Goal: Task Accomplishment & Management: Complete application form

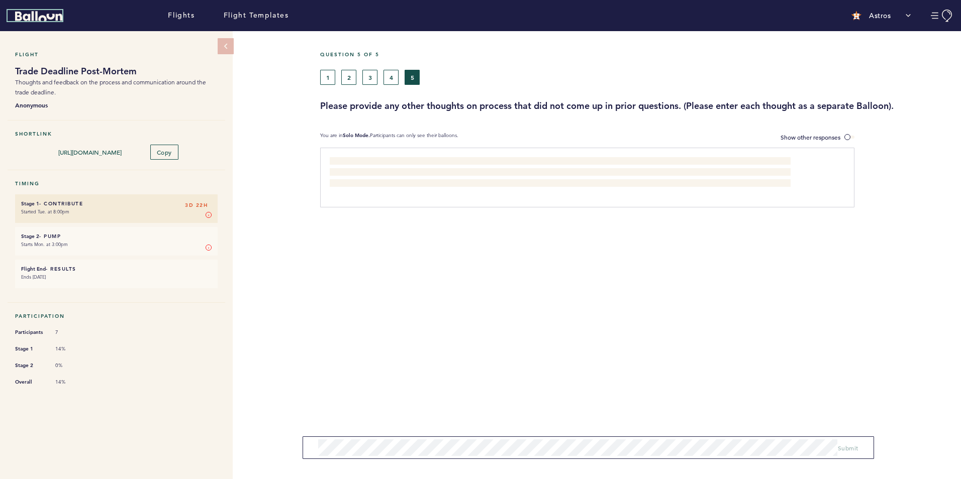
click at [37, 17] on icon "Balloon" at bounding box center [38, 16] width 47 height 10
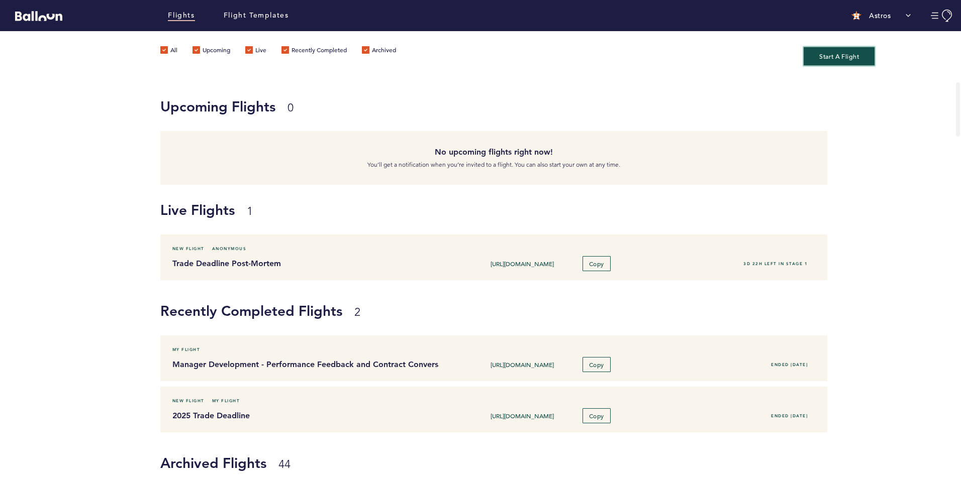
click at [850, 55] on button "Start A Flight" at bounding box center [839, 56] width 71 height 19
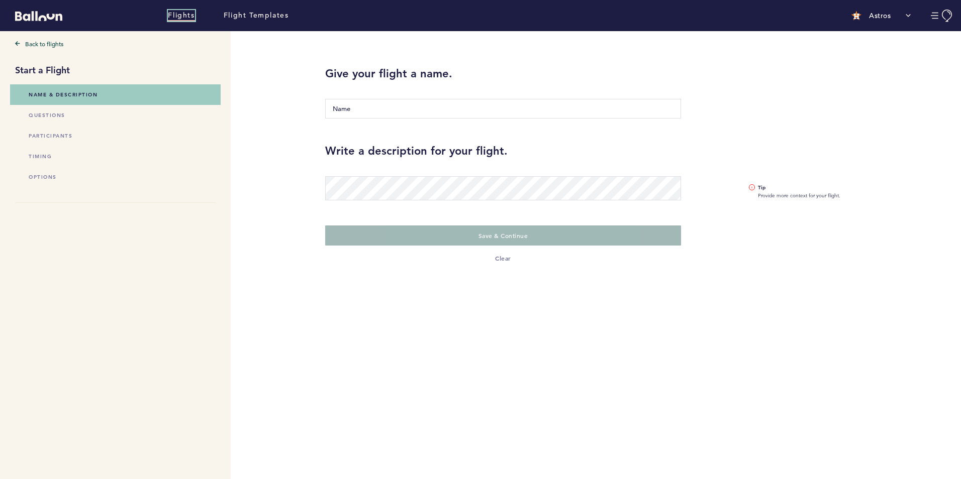
click at [179, 19] on link "Flights" at bounding box center [181, 15] width 27 height 11
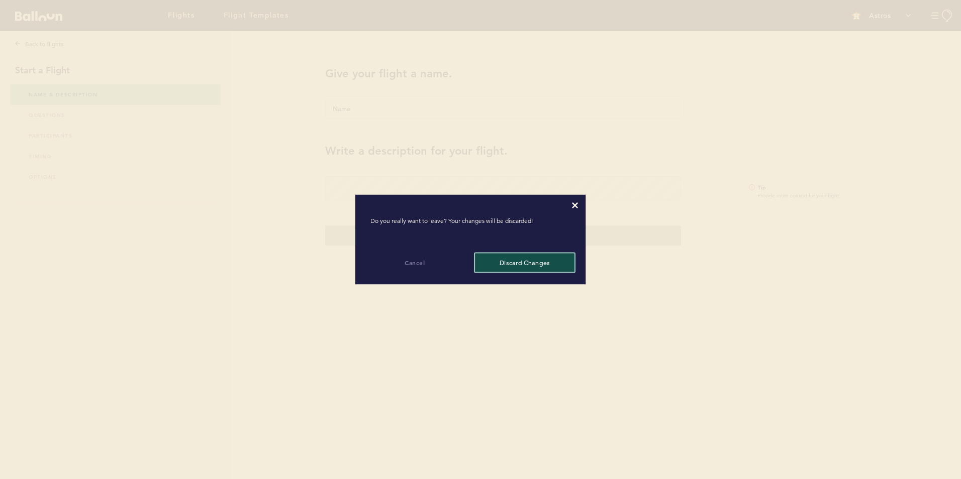
click at [506, 269] on button "Discard changes" at bounding box center [524, 262] width 99 height 19
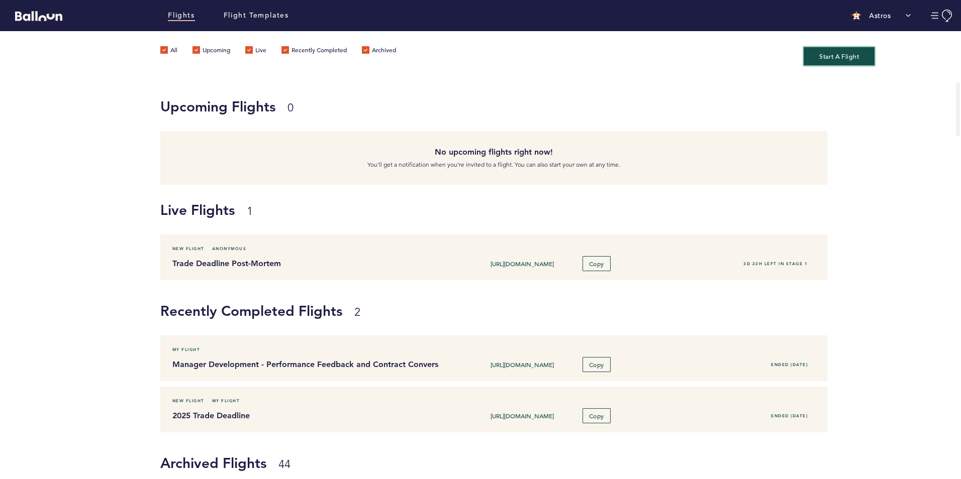
click at [849, 53] on button "Start A Flight" at bounding box center [839, 56] width 71 height 19
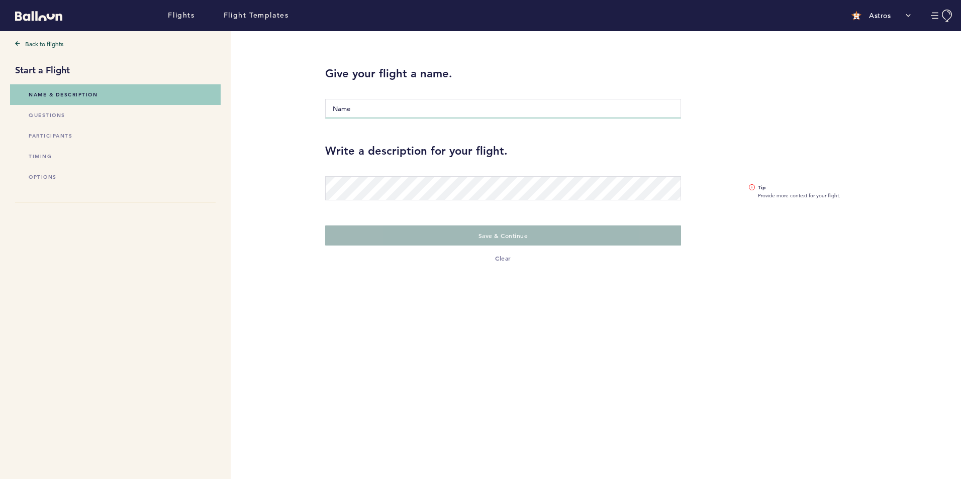
click at [358, 116] on input "Name" at bounding box center [503, 109] width 356 height 20
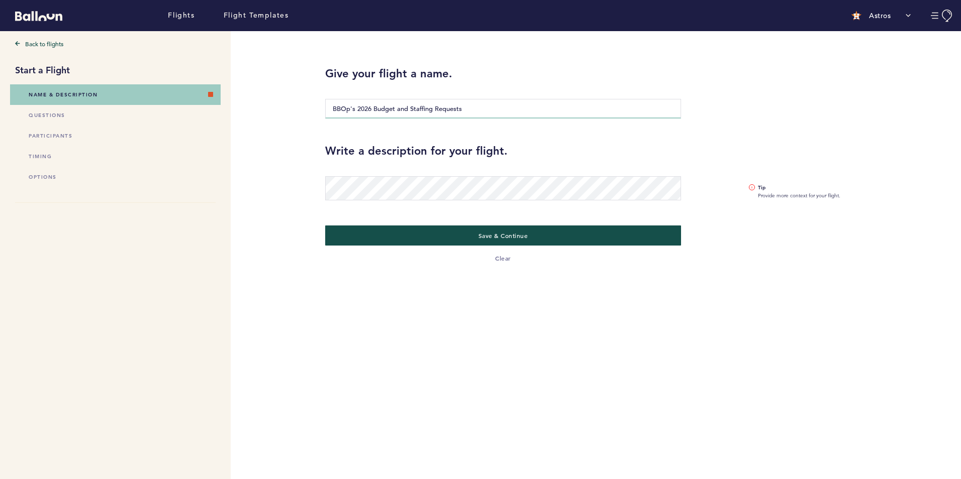
type input "BBOp's 2026 Budget and Staffing Requests"
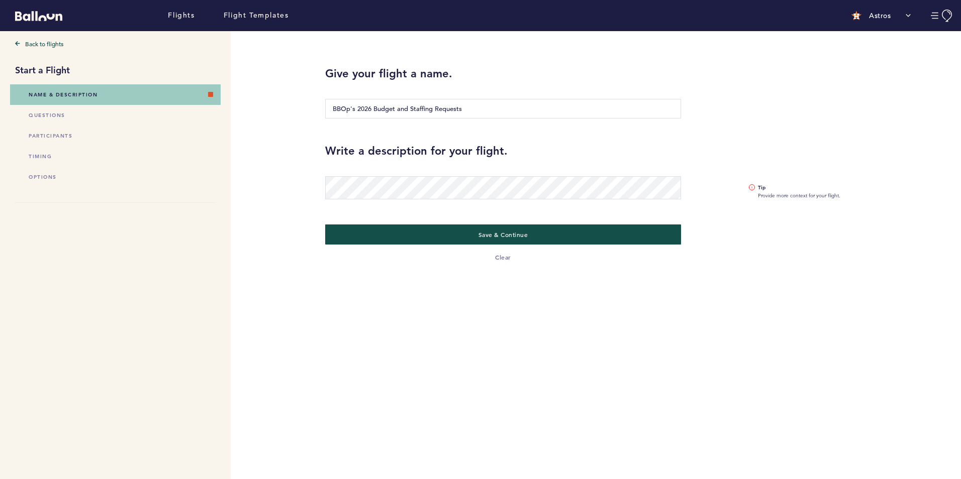
click at [313, 281] on div "Back to flights Start a Flight Name & Description questions participants timing…" at bounding box center [476, 255] width 953 height 448
click at [277, 196] on div "Back to flights Start a Flight Name & Description questions participants timing…" at bounding box center [476, 255] width 953 height 448
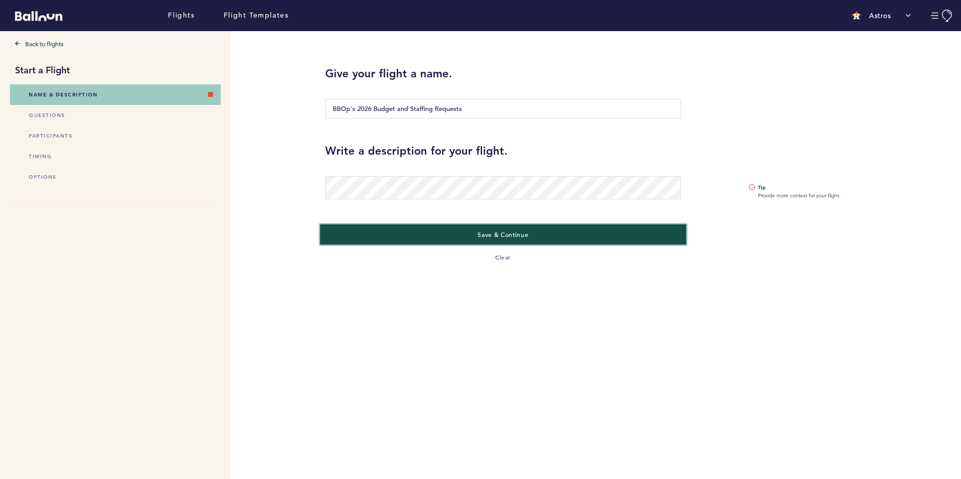
click at [463, 233] on button "Save & Continue" at bounding box center [503, 234] width 366 height 21
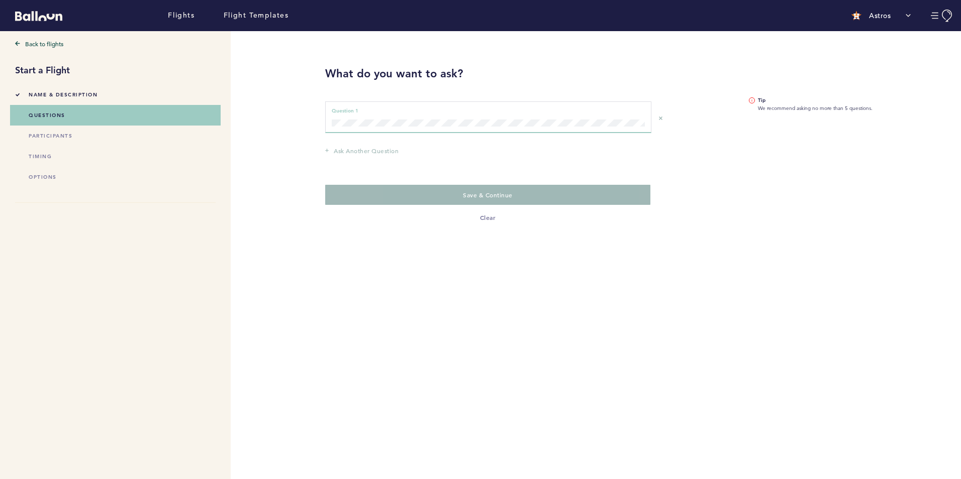
click at [407, 127] on div "Question 1 can not be empty Question 1" at bounding box center [488, 118] width 326 height 32
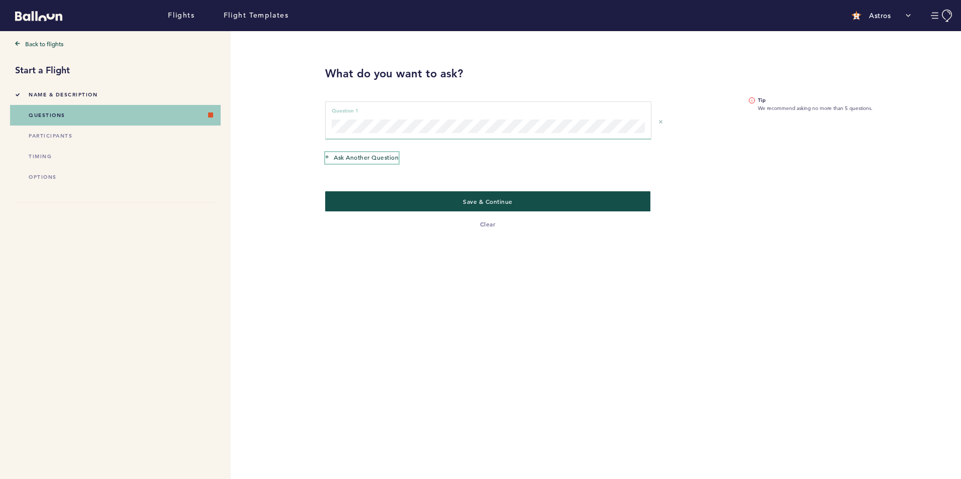
click at [349, 161] on span "Ask another question" at bounding box center [366, 157] width 65 height 10
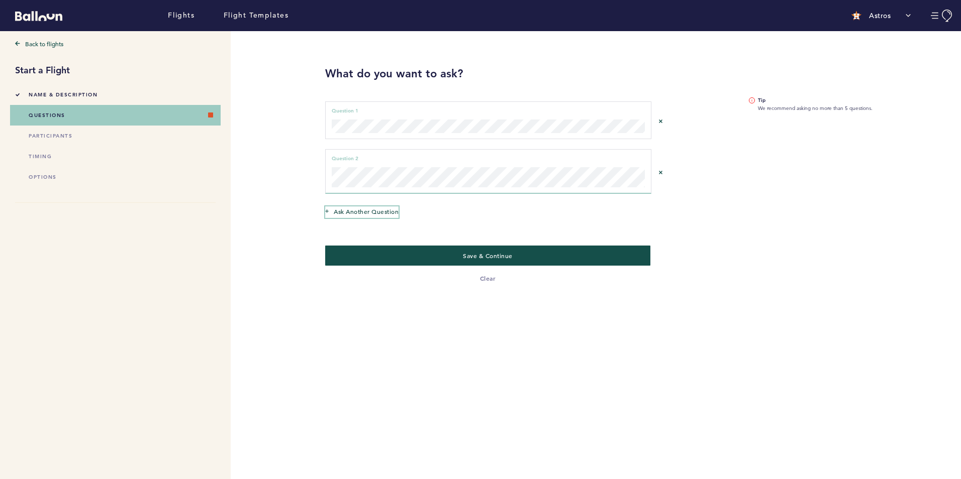
click at [345, 208] on span "Ask another question" at bounding box center [366, 212] width 65 height 10
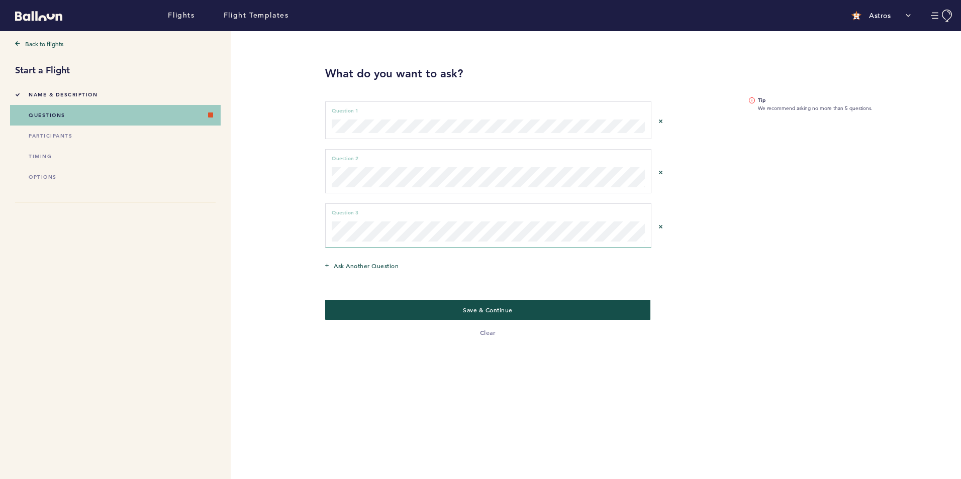
click at [279, 323] on div "Back to flights Start a Flight Name & Description questions participants timing…" at bounding box center [476, 255] width 953 height 448
click at [472, 317] on button "Save & Continue" at bounding box center [488, 309] width 335 height 21
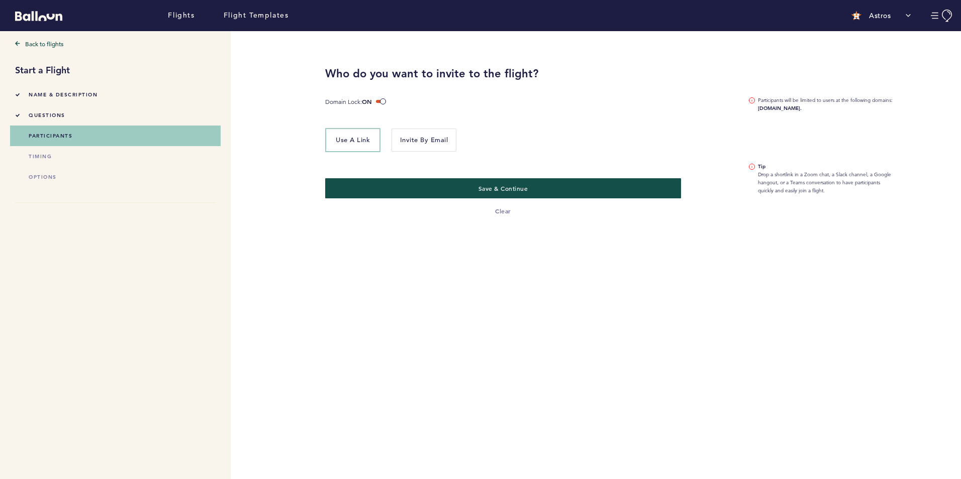
click at [359, 138] on span "Use a link" at bounding box center [353, 140] width 34 height 9
click at [372, 185] on button "Save & Continue" at bounding box center [503, 188] width 366 height 21
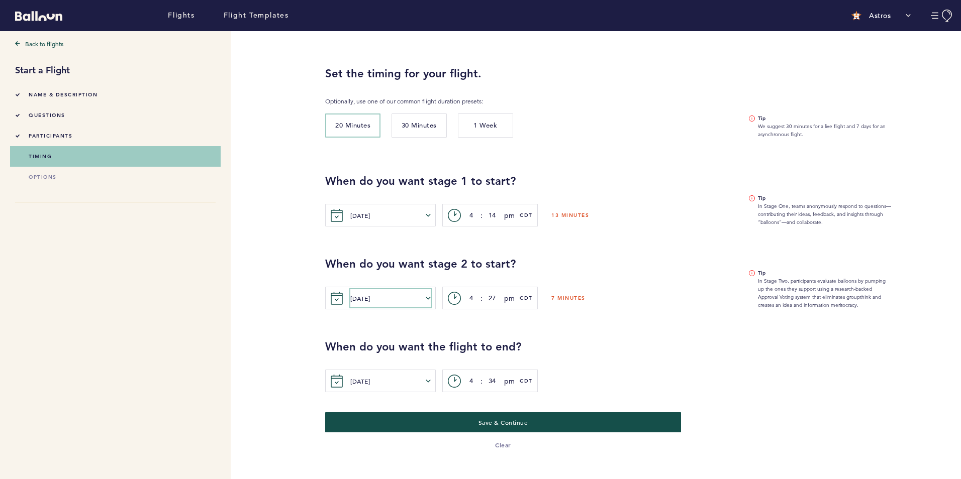
click at [431, 294] on button "[DATE]" at bounding box center [390, 298] width 80 height 18
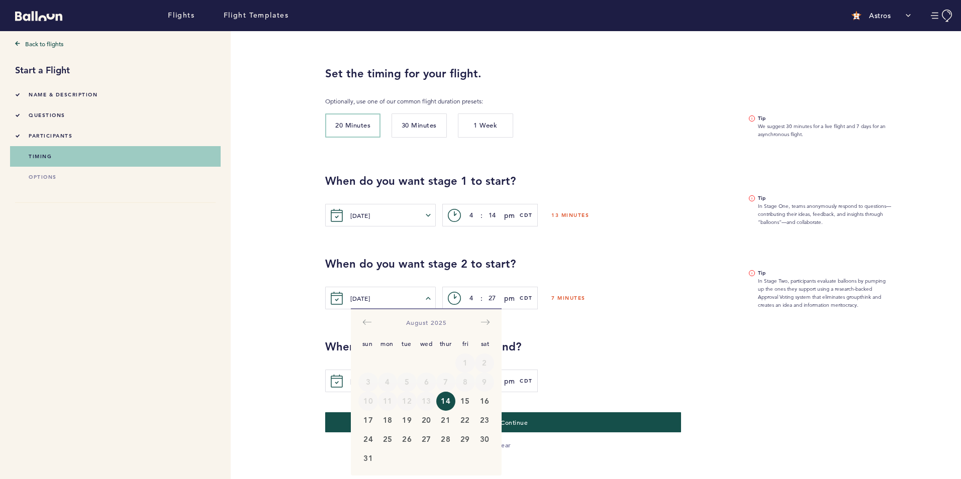
click at [245, 315] on div "Back to flights Start a Flight Name & Description questions participants timing…" at bounding box center [476, 255] width 953 height 448
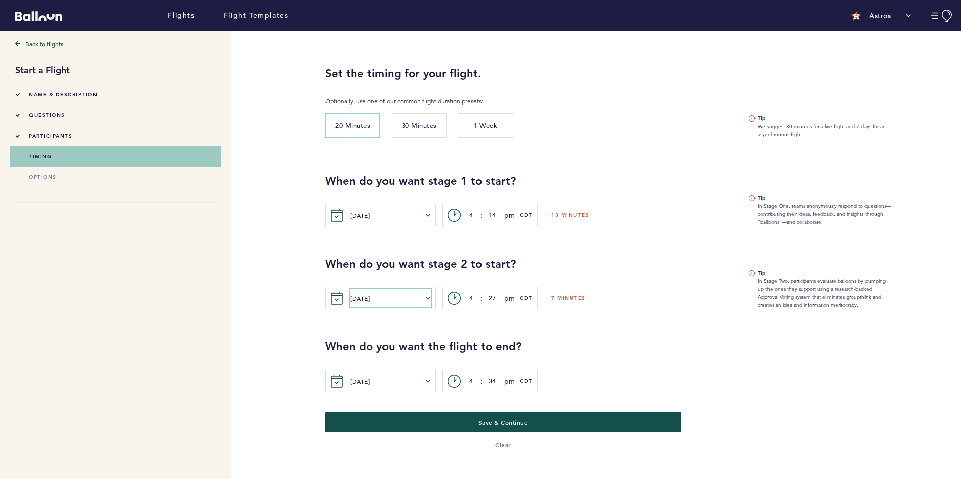
click at [403, 295] on button "[DATE]" at bounding box center [390, 298] width 80 height 18
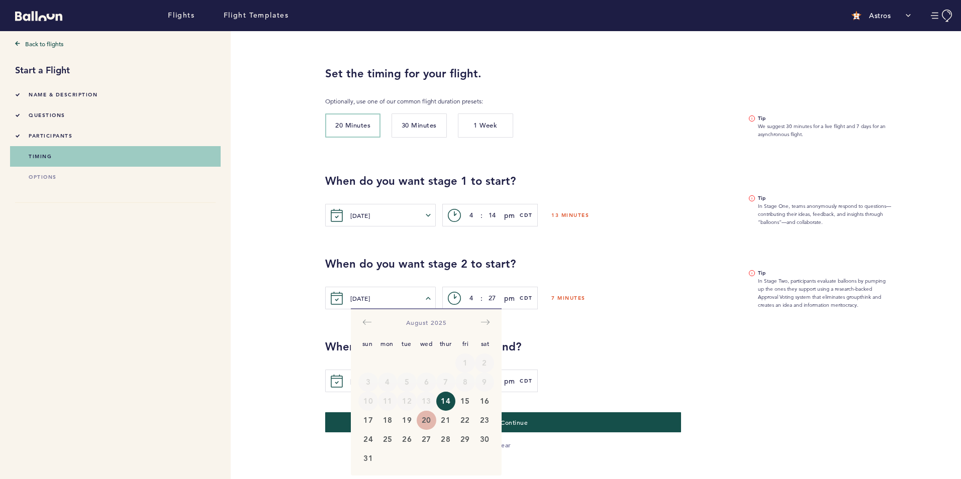
click at [425, 419] on button "20" at bounding box center [427, 420] width 20 height 19
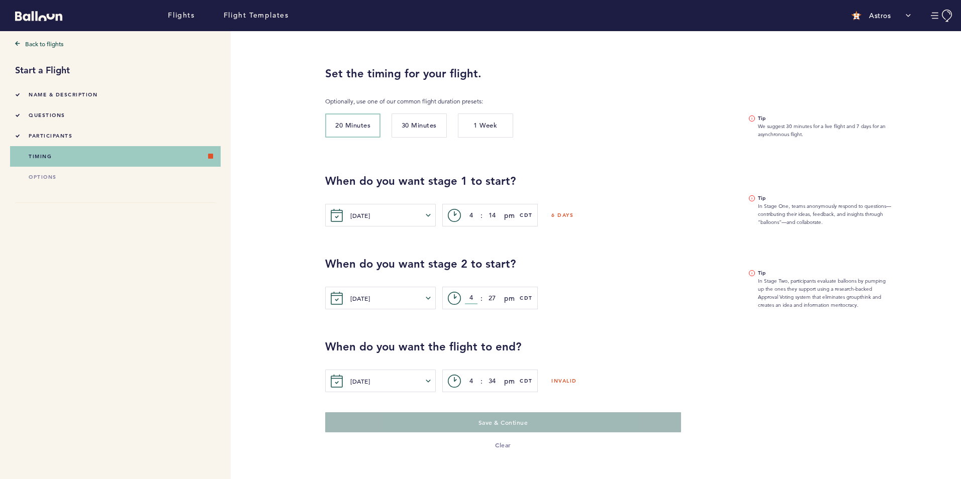
click at [472, 297] on input "4" at bounding box center [471, 298] width 13 height 12
type input "5"
click at [488, 296] on input "27" at bounding box center [492, 298] width 13 height 12
type input "7"
type input "00"
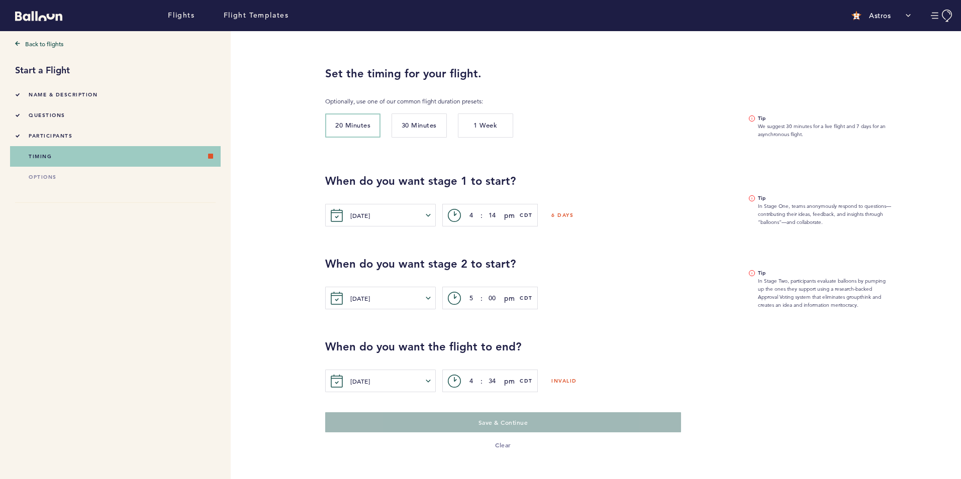
click at [285, 314] on div "Back to flights Start a Flight Name & Description questions participants timing…" at bounding box center [476, 255] width 953 height 448
click at [377, 376] on button "[DATE]" at bounding box center [390, 381] width 80 height 18
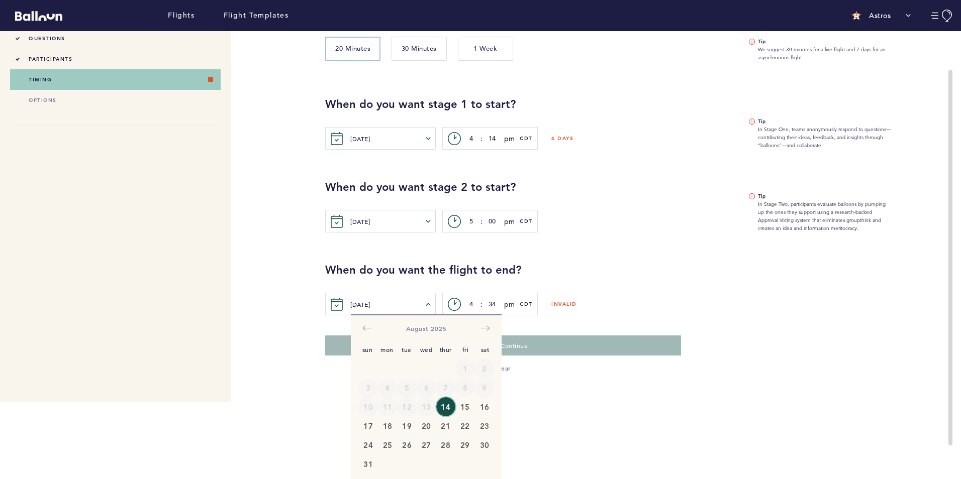
scroll to position [79, 0]
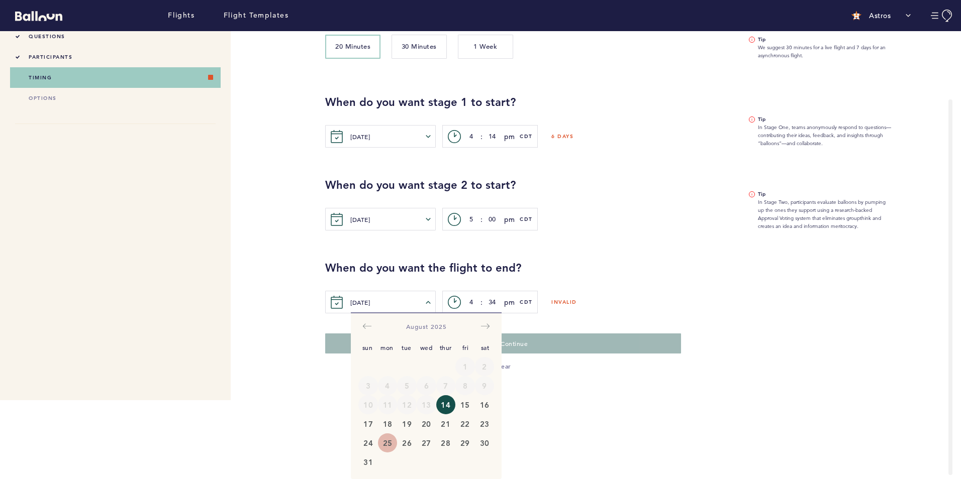
click at [383, 441] on button "25" at bounding box center [388, 443] width 20 height 19
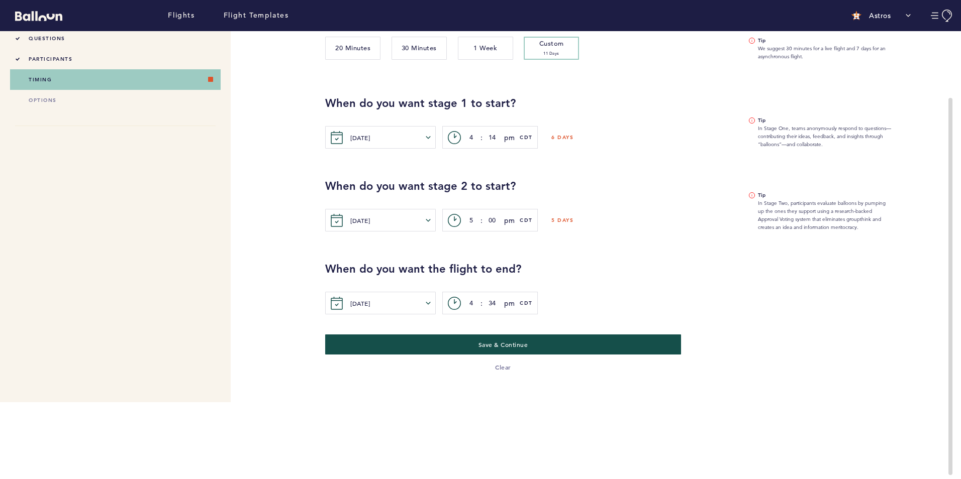
scroll to position [0, 0]
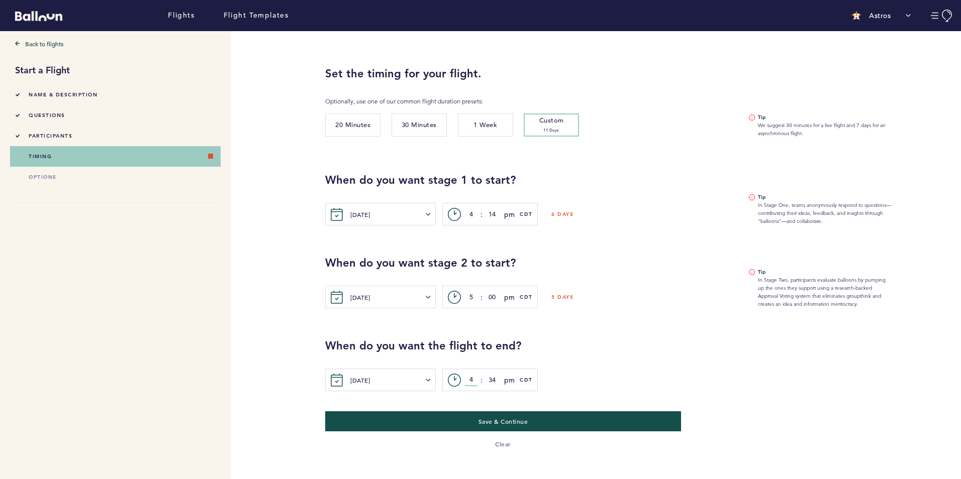
click at [473, 382] on input "4" at bounding box center [471, 380] width 13 height 12
type input "5"
click at [489, 379] on input "34" at bounding box center [492, 380] width 13 height 12
type input "4"
type input "00"
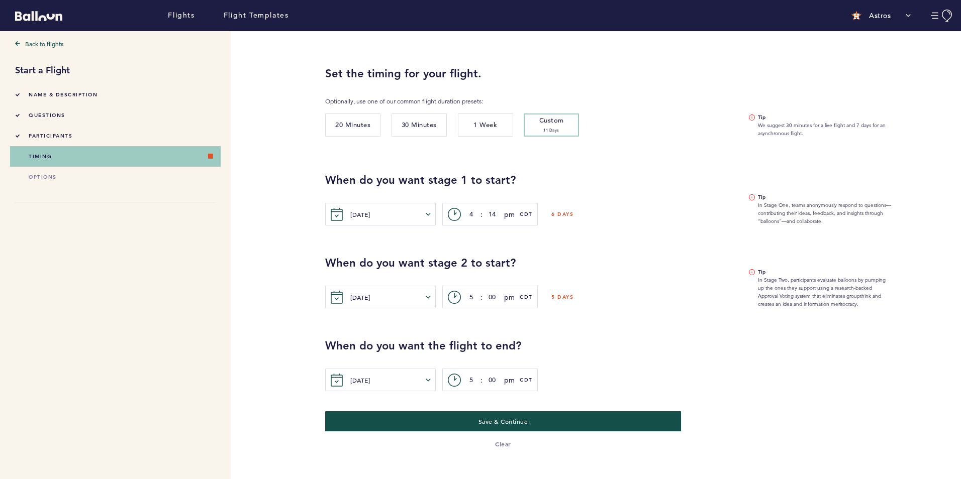
click at [283, 359] on div "Back to flights Start a Flight Name & Description questions participants timing…" at bounding box center [476, 255] width 953 height 448
click at [365, 379] on button "[DATE]" at bounding box center [390, 380] width 80 height 18
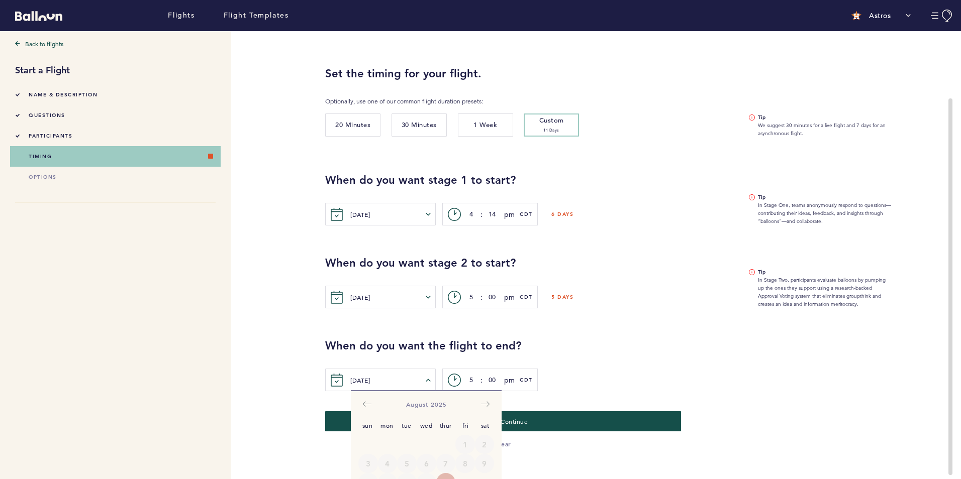
scroll to position [78, 0]
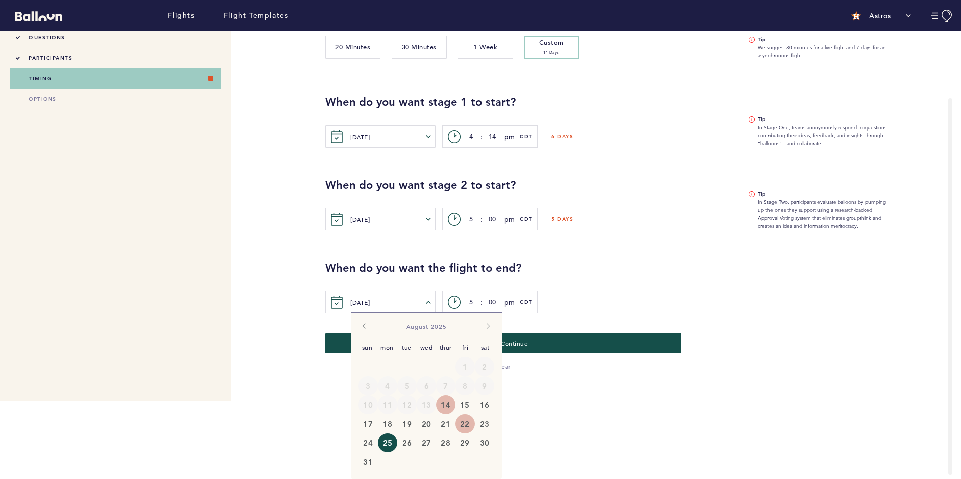
click at [469, 424] on button "22" at bounding box center [465, 424] width 20 height 19
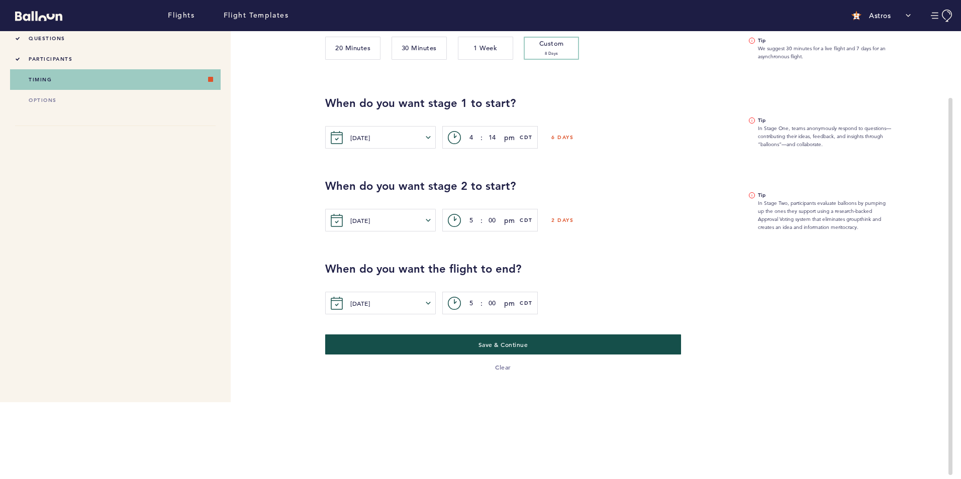
scroll to position [0, 0]
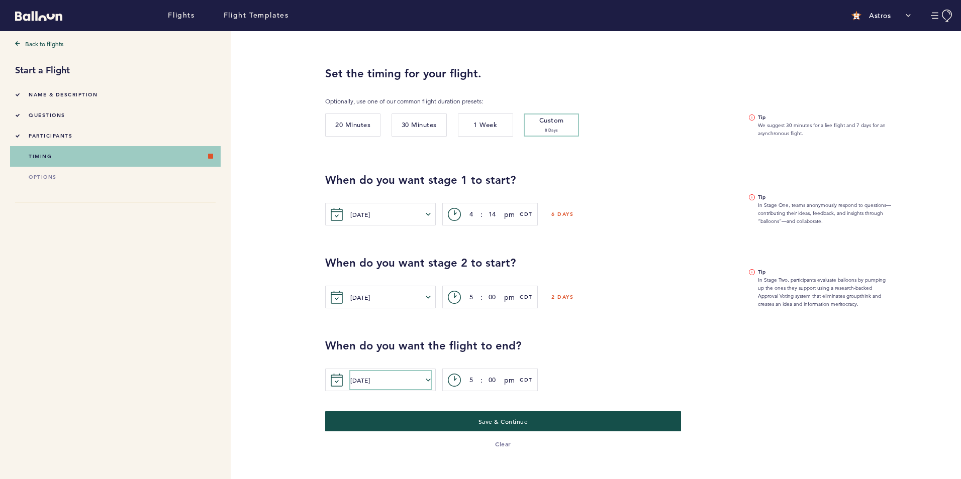
click at [385, 383] on button "[DATE]" at bounding box center [390, 380] width 80 height 18
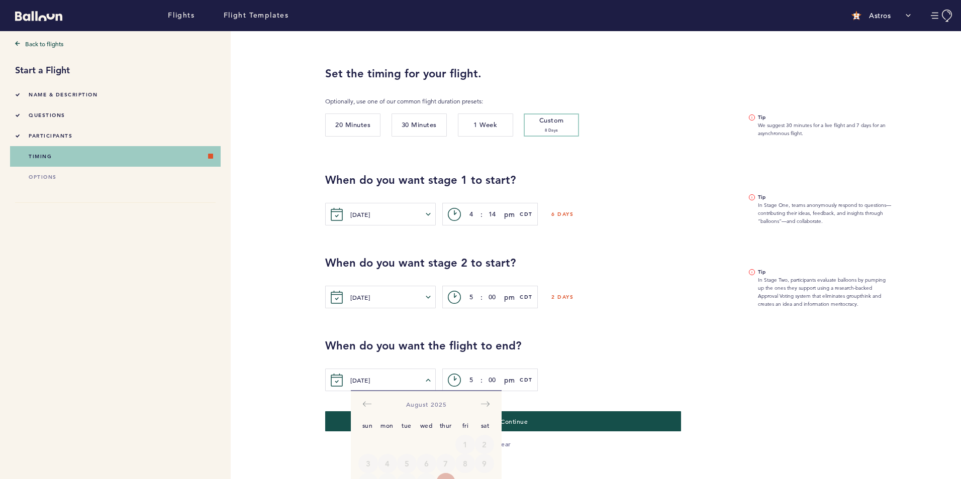
scroll to position [78, 0]
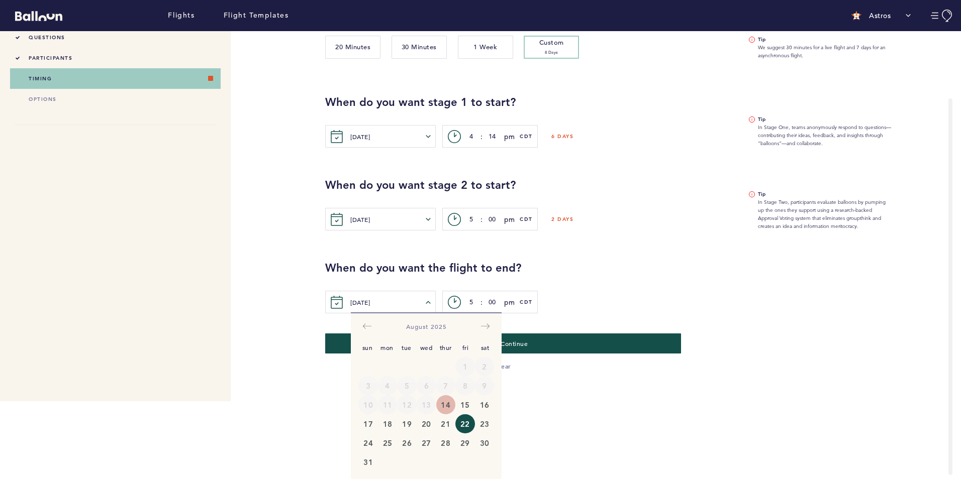
click at [320, 387] on div "Set the timing for your flight. Optionally, use one of our common flight durati…" at bounding box center [636, 177] width 636 height 448
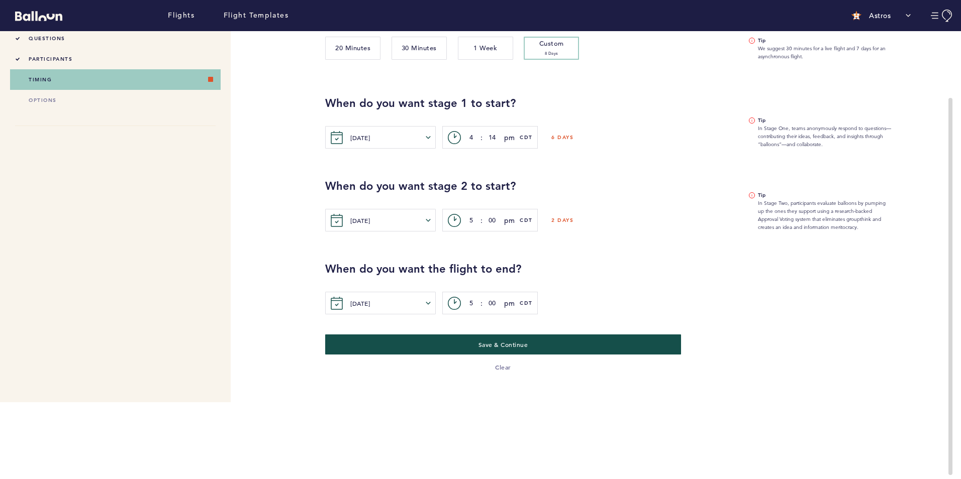
scroll to position [0, 0]
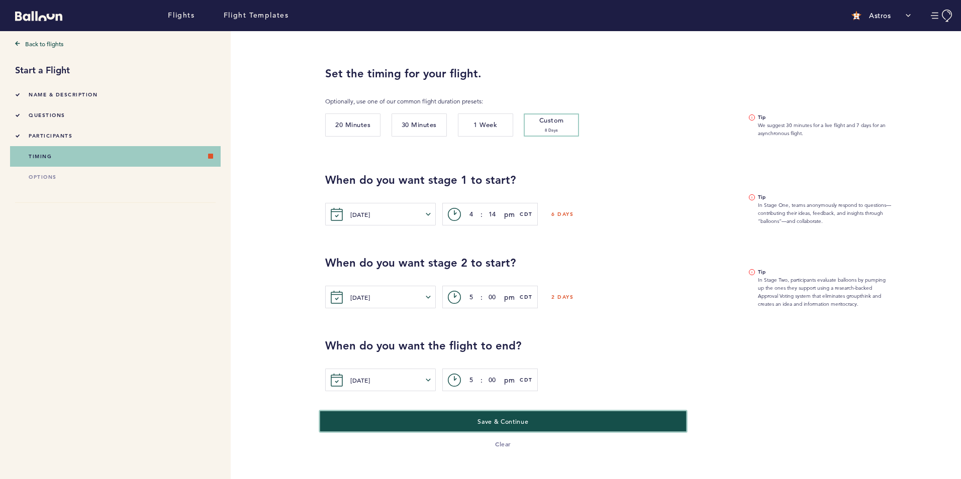
click at [517, 423] on span "Save & Continue" at bounding box center [502, 422] width 51 height 8
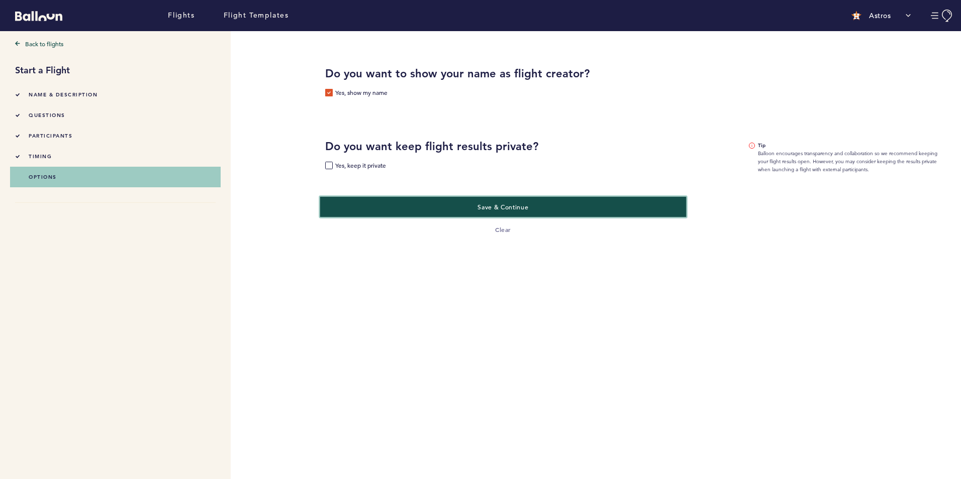
click at [442, 212] on button "Save & Continue" at bounding box center [503, 206] width 366 height 21
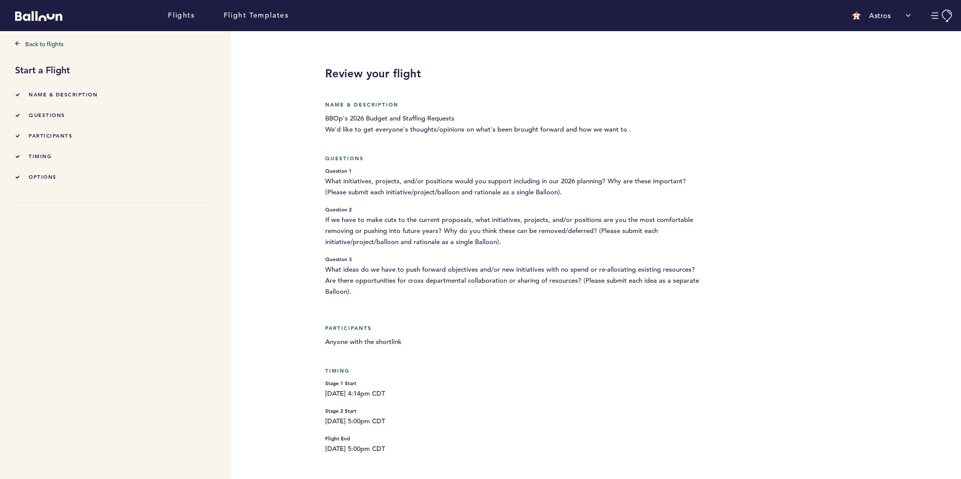
scroll to position [92, 0]
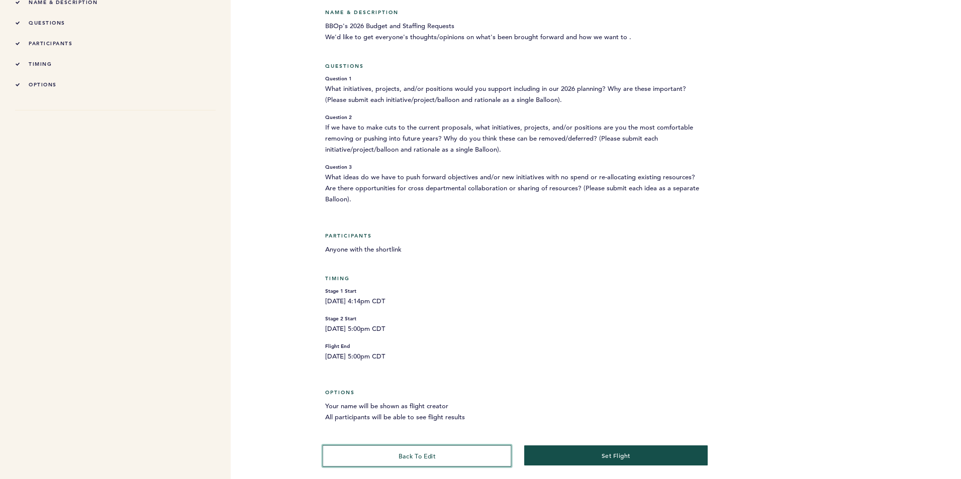
click at [396, 454] on button "back to edit" at bounding box center [417, 457] width 189 height 22
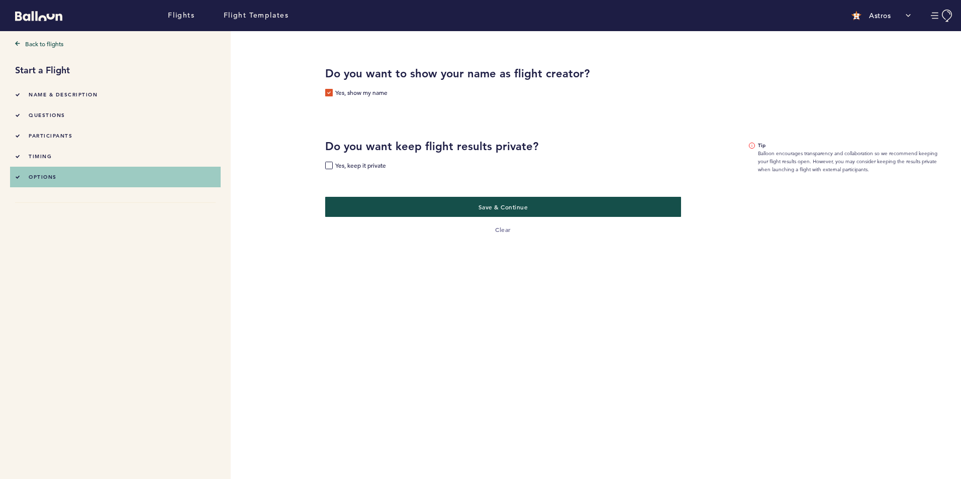
click at [72, 99] on div "Name & Description" at bounding box center [56, 94] width 82 height 11
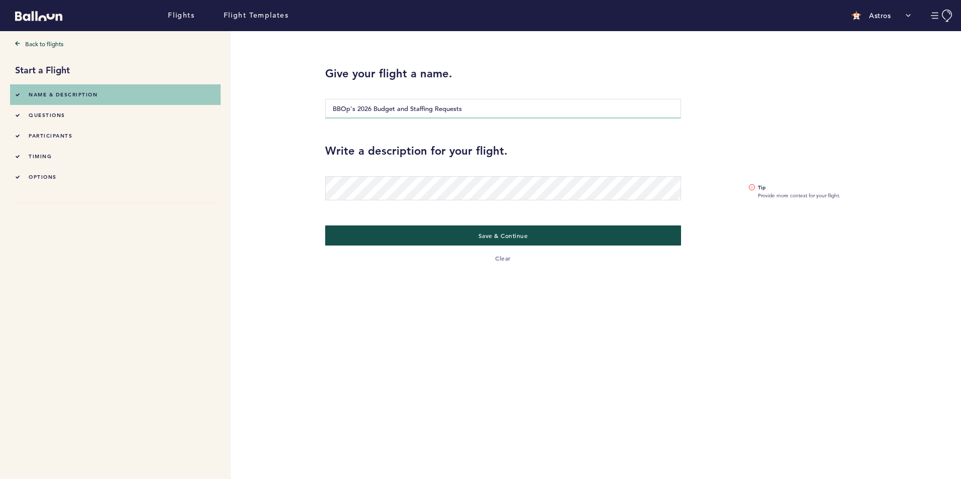
drag, startPoint x: 357, startPoint y: 108, endPoint x: 324, endPoint y: 109, distance: 33.2
click at [324, 109] on div "Give your flight a name. BBOp's 2026 Budget and Staffing Requests" at bounding box center [503, 94] width 371 height 57
type input "Baseball Operation's 2026 Budget and Staffing Requests"
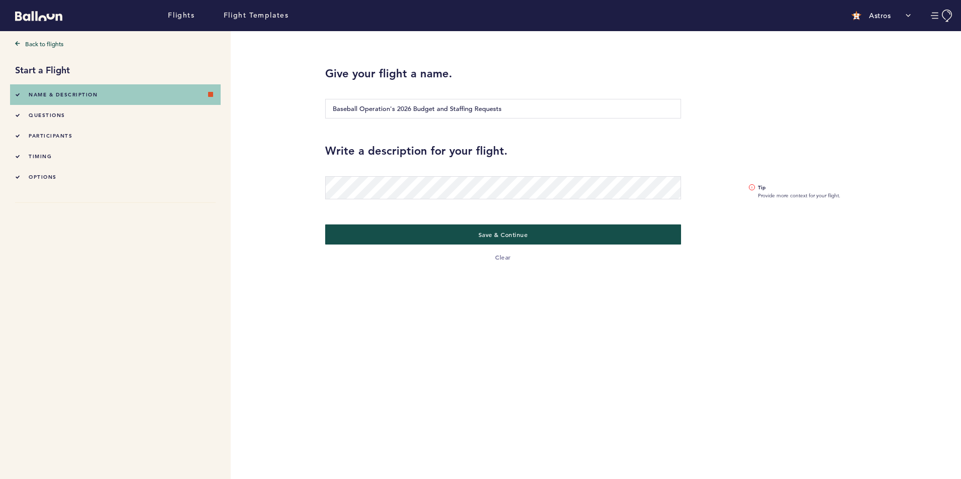
click at [274, 193] on div "Back to flights Start a Flight Name & Description questions participants timing…" at bounding box center [476, 255] width 953 height 448
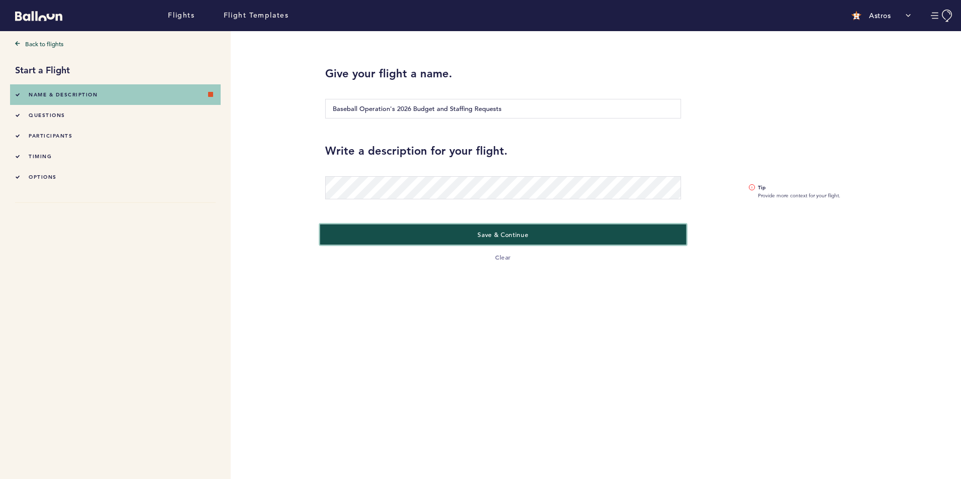
click at [501, 235] on span "Save & Continue" at bounding box center [502, 235] width 51 height 8
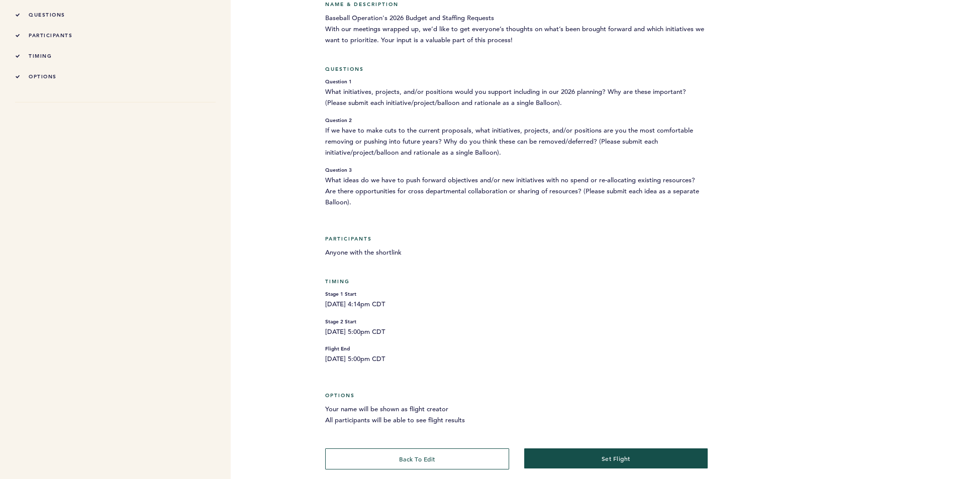
scroll to position [104, 0]
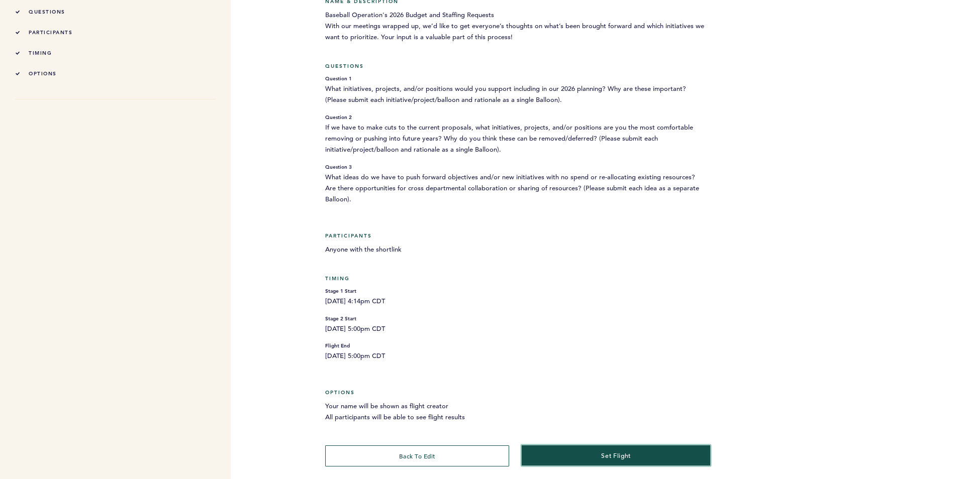
click at [609, 452] on span "set flight" at bounding box center [616, 456] width 30 height 8
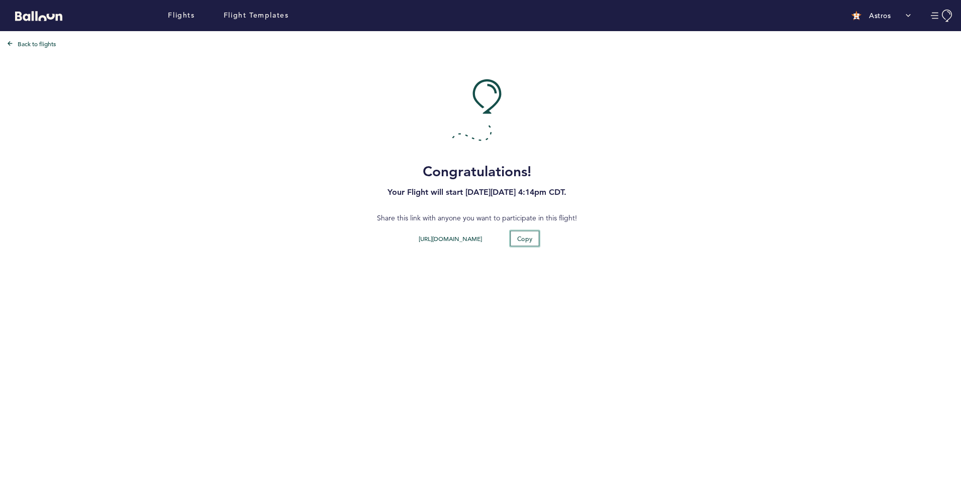
click at [528, 241] on span "Copy" at bounding box center [525, 238] width 16 height 8
click at [514, 241] on button "Copy" at bounding box center [524, 239] width 29 height 16
click at [722, 187] on div "Congratulations! Your Flight will start [DATE][DATE] 4:14pm CDT." at bounding box center [476, 139] width 953 height 120
click at [178, 18] on link "Flights" at bounding box center [181, 15] width 27 height 11
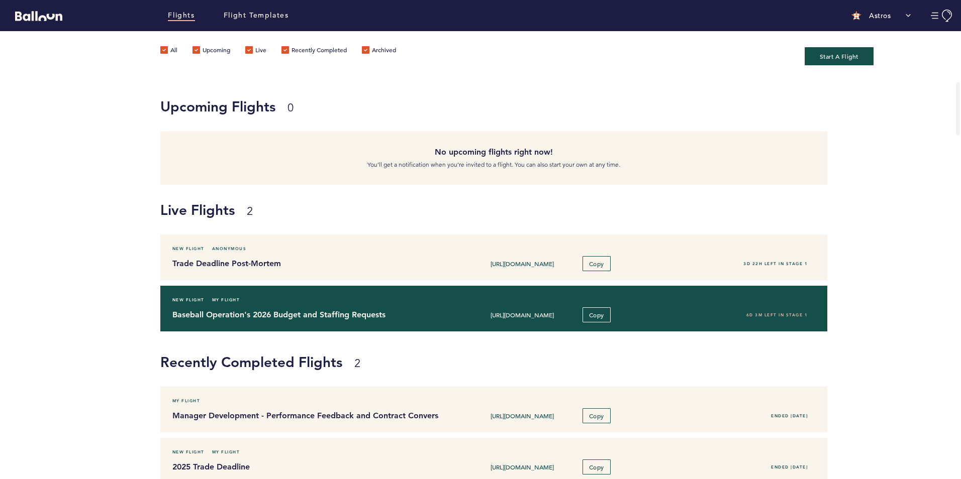
click at [408, 316] on h4 "Baseball Operation's 2026 Budget and Staffing Requests" at bounding box center [301, 315] width 259 height 12
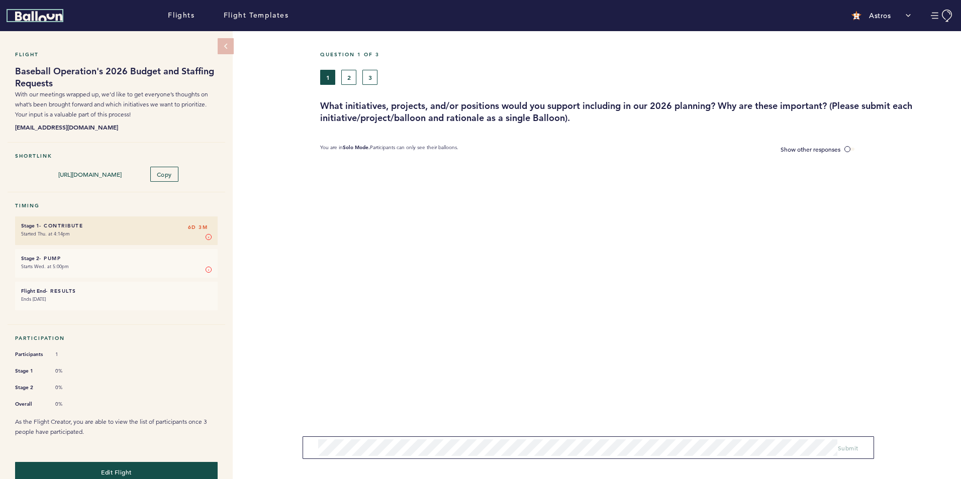
click at [56, 14] on icon "Balloon" at bounding box center [38, 16] width 47 height 10
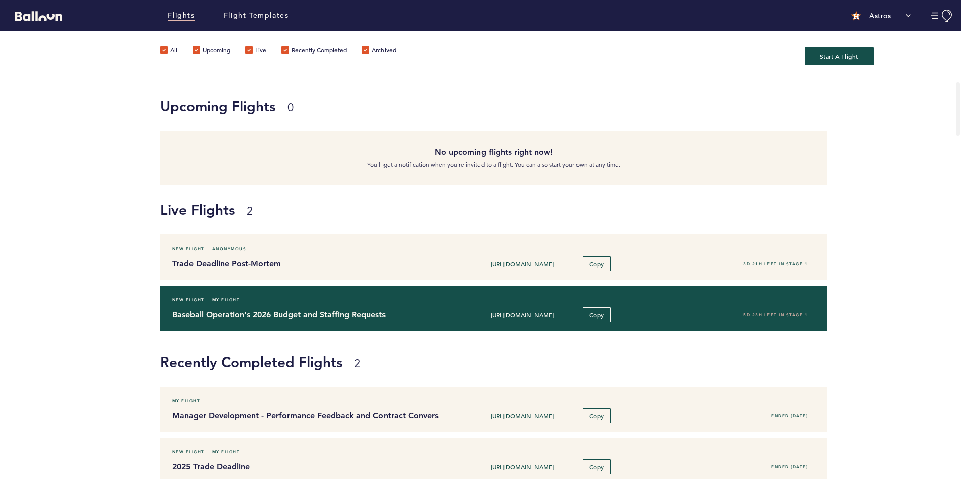
click at [219, 306] on div "New Flight My Flight Baseball Operation's 2026 Budget and Staffing Requests [UR…" at bounding box center [493, 309] width 667 height 46
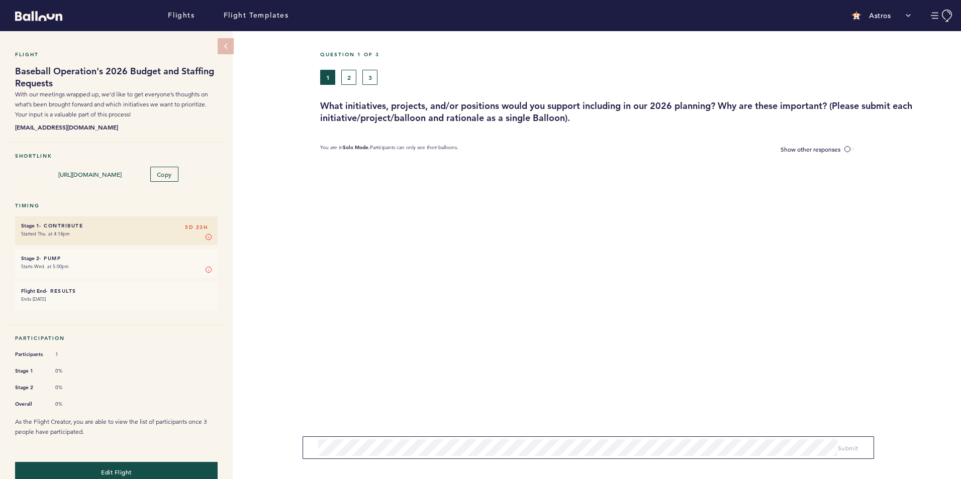
scroll to position [15, 0]
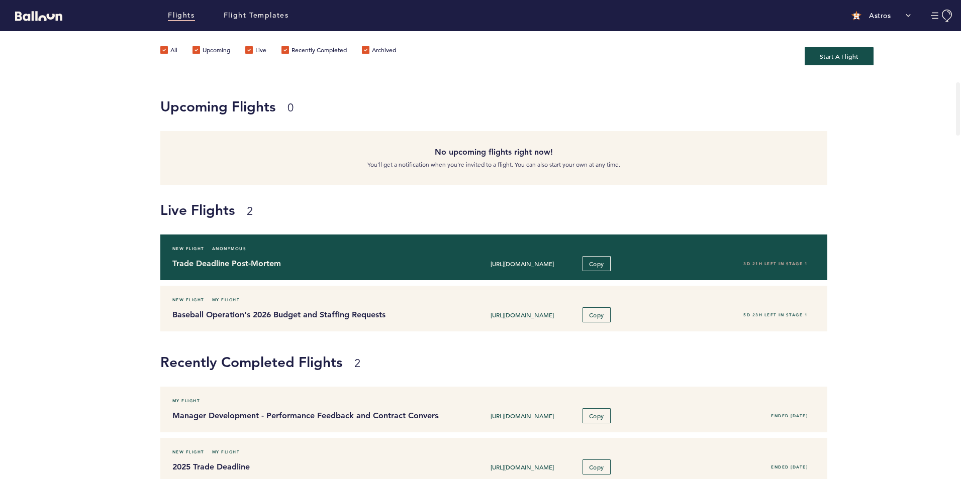
click at [272, 252] on div "New Flight Anonymous" at bounding box center [494, 249] width 658 height 10
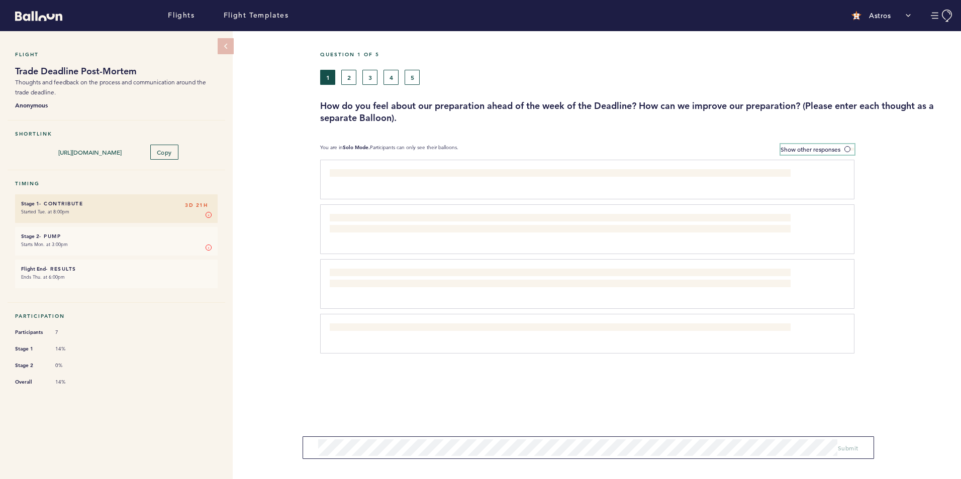
click at [839, 149] on span "Show other responses" at bounding box center [810, 149] width 60 height 8
click at [0, 0] on input "Show other responses" at bounding box center [0, 0] width 0 height 0
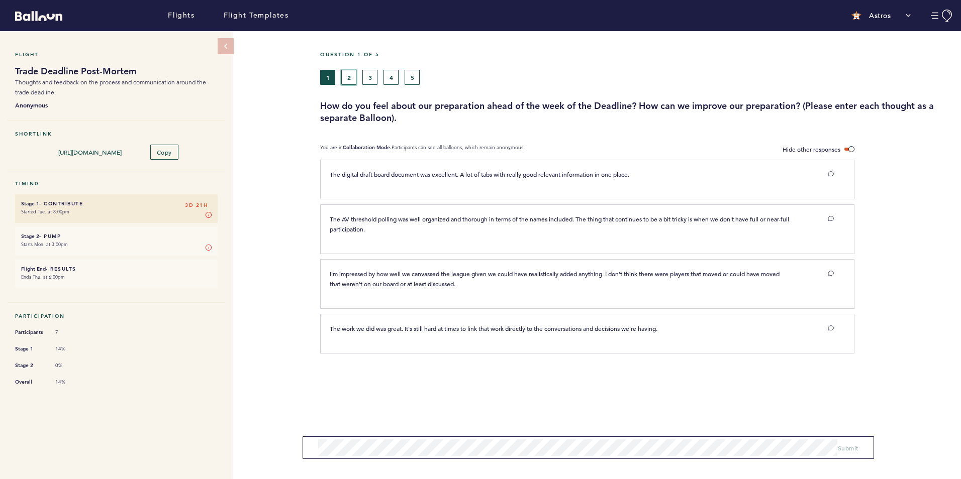
click at [345, 73] on button "2" at bounding box center [348, 77] width 15 height 15
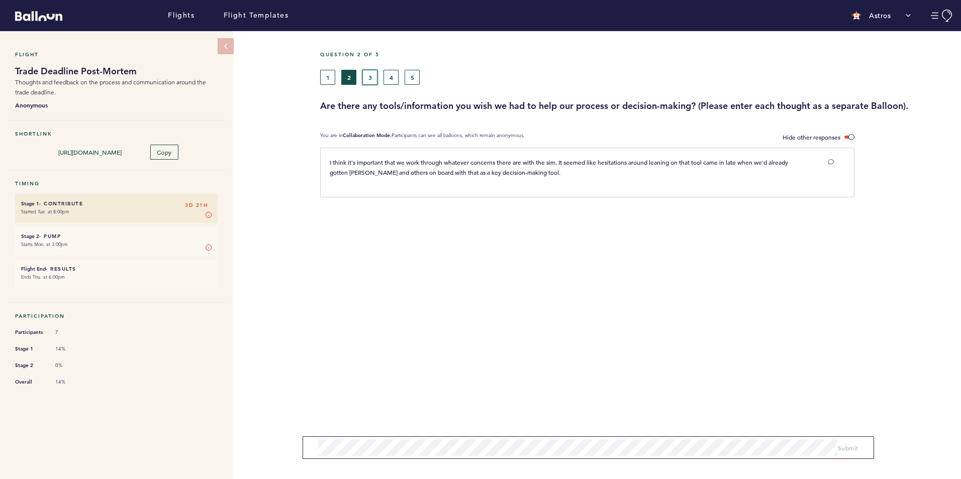
click at [368, 79] on button "3" at bounding box center [369, 77] width 15 height 15
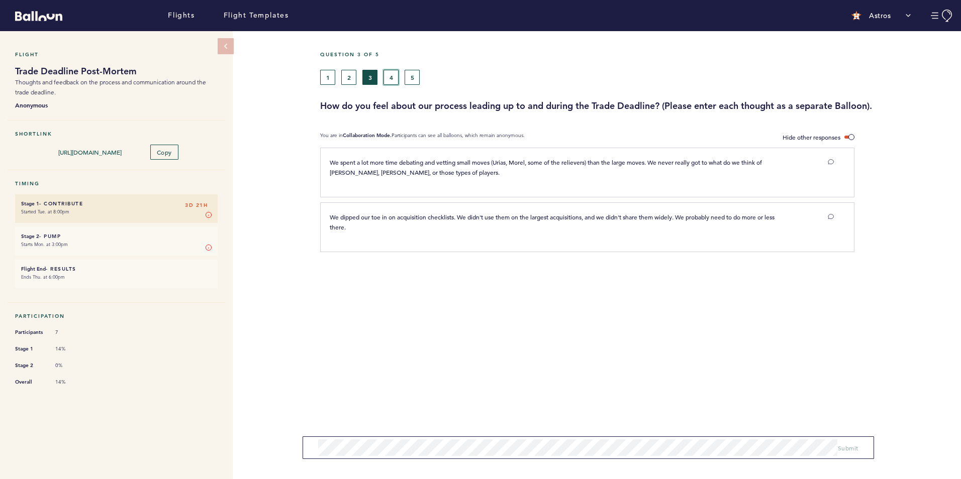
click at [389, 79] on button "4" at bounding box center [390, 77] width 15 height 15
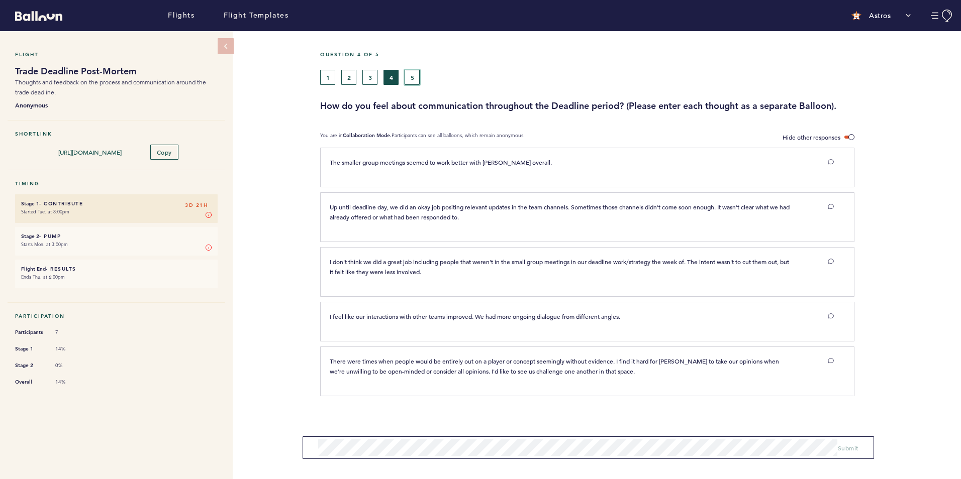
click at [408, 72] on button "5" at bounding box center [412, 77] width 15 height 15
